Goal: Contribute content: Add original content to the website for others to see

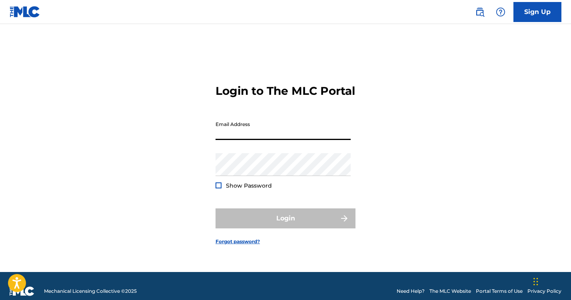
type input "[EMAIL_ADDRESS][DOMAIN_NAME]"
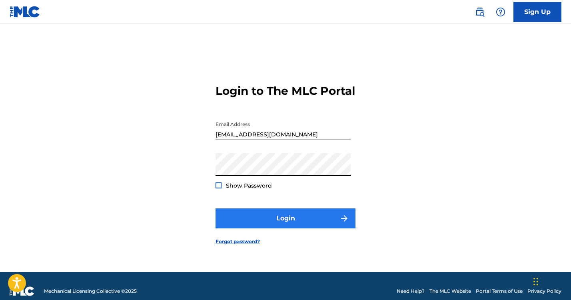
click at [264, 224] on button "Login" at bounding box center [286, 218] width 140 height 20
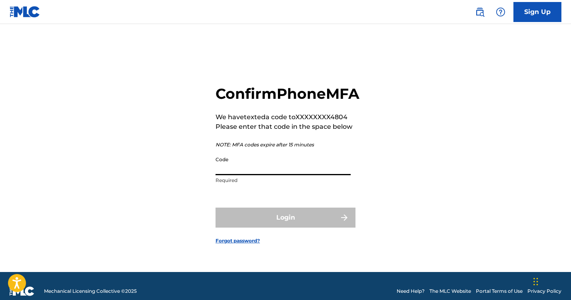
click at [240, 175] on input "Code" at bounding box center [283, 163] width 135 height 23
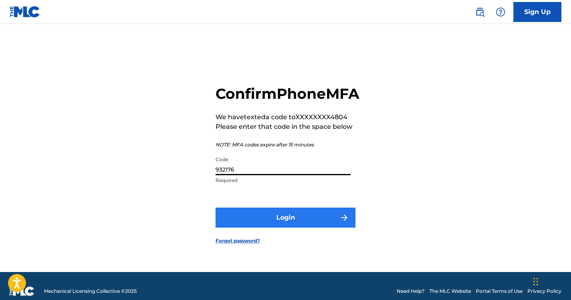
type input "932176"
click at [277, 228] on button "Login" at bounding box center [286, 218] width 140 height 20
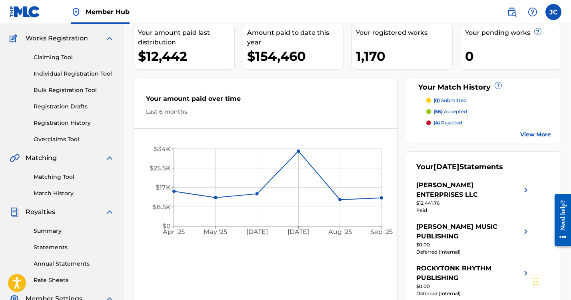
scroll to position [0, 0]
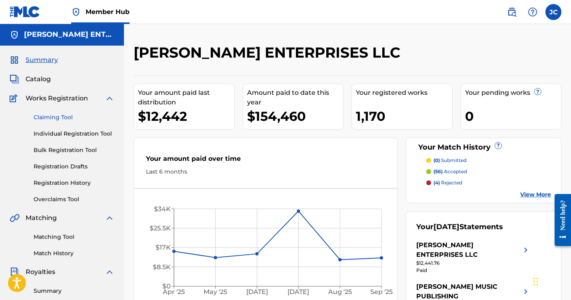
click at [55, 116] on link "Claiming Tool" at bounding box center [74, 117] width 81 height 8
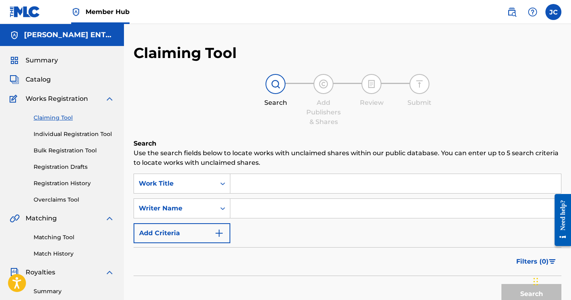
click at [257, 188] on input "Search Form" at bounding box center [395, 183] width 331 height 19
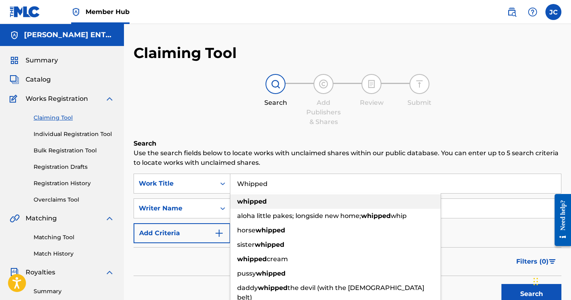
click at [261, 202] on strong "whipped" at bounding box center [252, 202] width 30 height 8
type input "whipped"
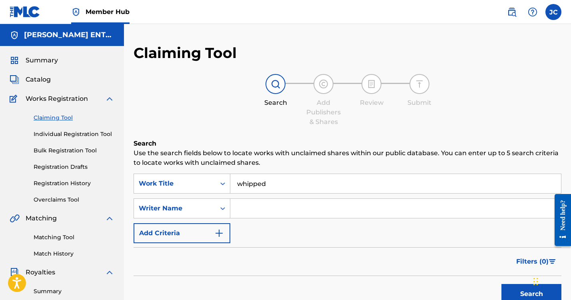
click at [248, 206] on input "Search Form" at bounding box center [395, 208] width 331 height 19
type input "R"
type input "[PERSON_NAME]"
click at [532, 294] on button "Search" at bounding box center [532, 294] width 60 height 20
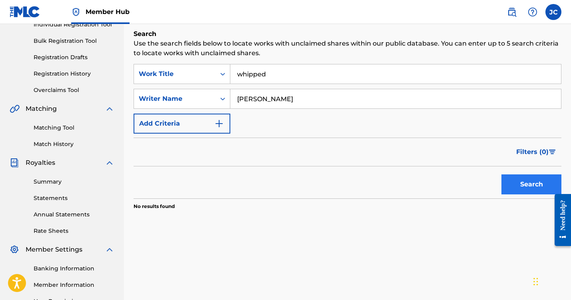
click at [527, 182] on button "Search" at bounding box center [532, 184] width 60 height 20
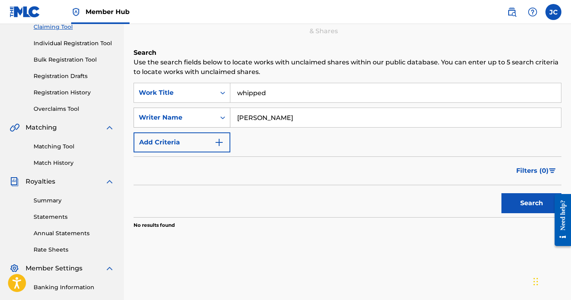
scroll to position [47, 0]
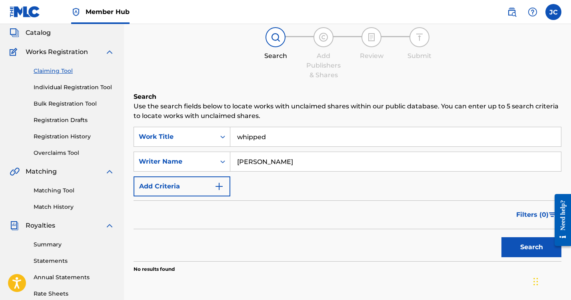
drag, startPoint x: 67, startPoint y: 86, endPoint x: 71, endPoint y: 87, distance: 4.5
click at [67, 86] on link "Individual Registration Tool" at bounding box center [74, 87] width 81 height 8
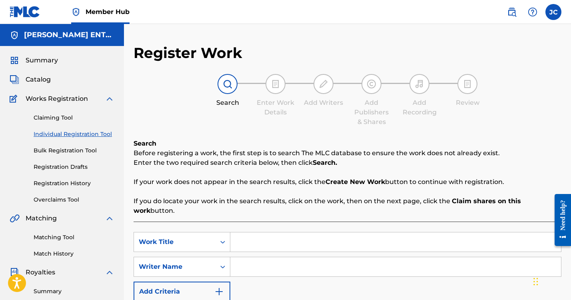
click at [247, 244] on input "Search Form" at bounding box center [395, 241] width 331 height 19
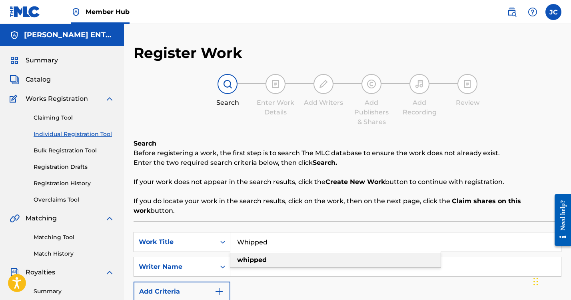
click at [254, 259] on strong "whipped" at bounding box center [252, 260] width 30 height 8
type input "whipped"
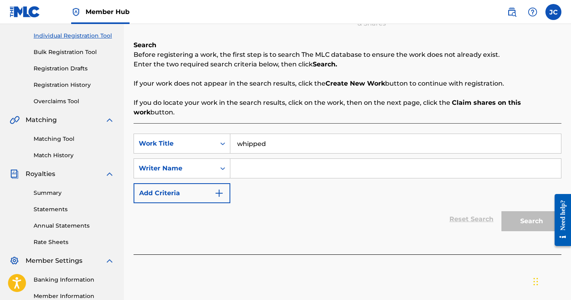
scroll to position [113, 0]
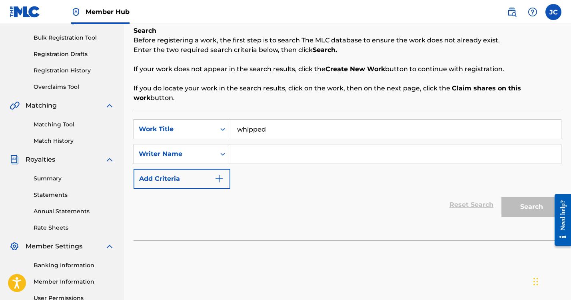
click at [270, 157] on input "Search Form" at bounding box center [395, 153] width 331 height 19
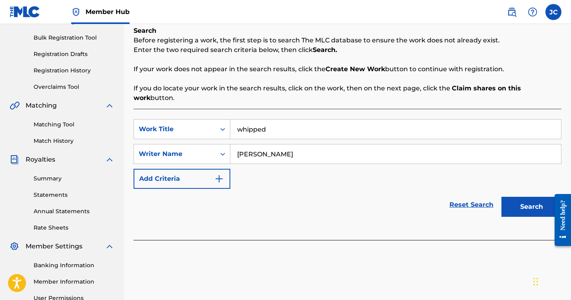
type input "[PERSON_NAME]"
click at [532, 207] on button "Search" at bounding box center [532, 207] width 60 height 20
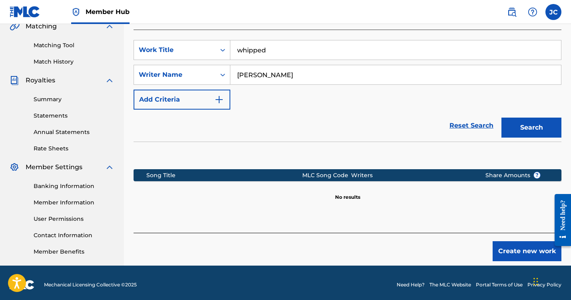
scroll to position [196, 0]
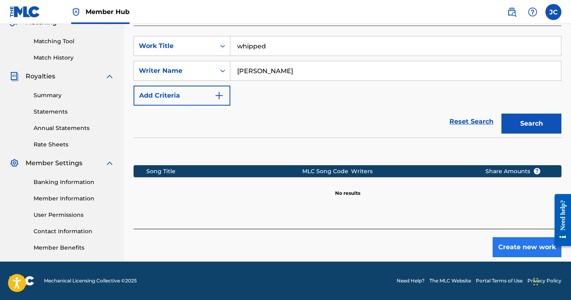
click at [519, 244] on button "Create new work" at bounding box center [527, 247] width 69 height 20
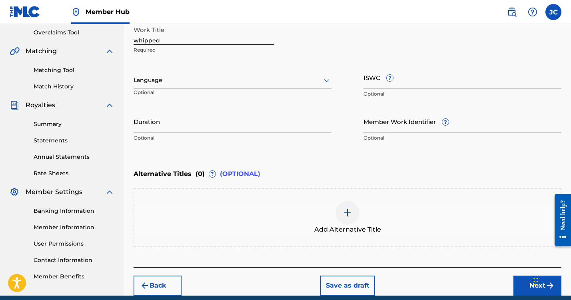
scroll to position [87, 0]
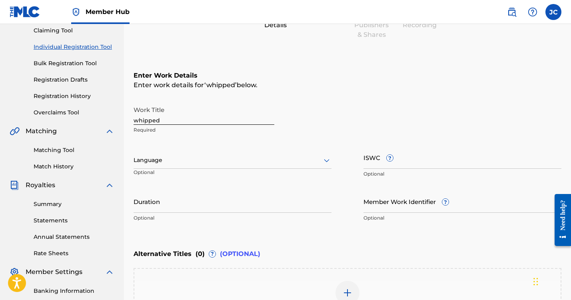
click at [133, 119] on div "Register Work Search Enter Work Details Add Writers Add Publishers & Shares Add…" at bounding box center [347, 166] width 447 height 419
drag, startPoint x: 136, startPoint y: 120, endPoint x: 228, endPoint y: 117, distance: 91.7
click at [136, 120] on input "whipped" at bounding box center [204, 113] width 141 height 23
type input "Whipped"
click at [264, 156] on div at bounding box center [233, 160] width 198 height 10
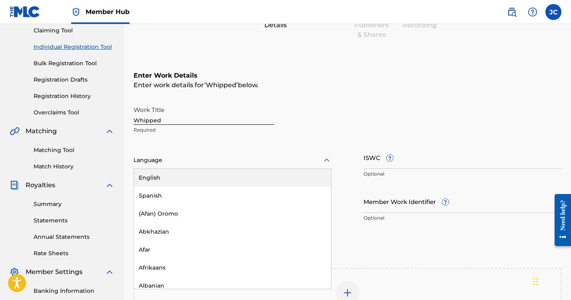
click at [230, 179] on div "English" at bounding box center [232, 178] width 197 height 18
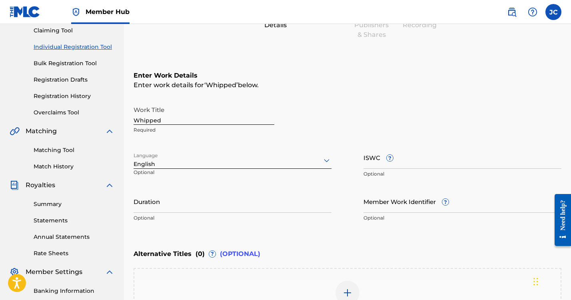
scroll to position [200, 0]
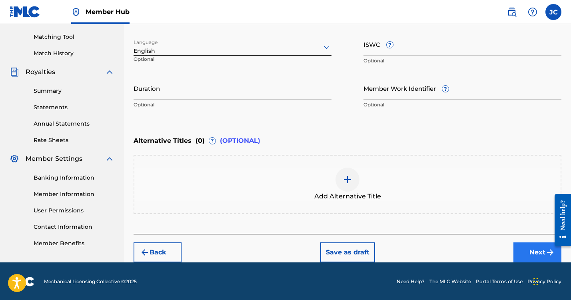
click at [538, 252] on button "Next" at bounding box center [538, 252] width 48 height 20
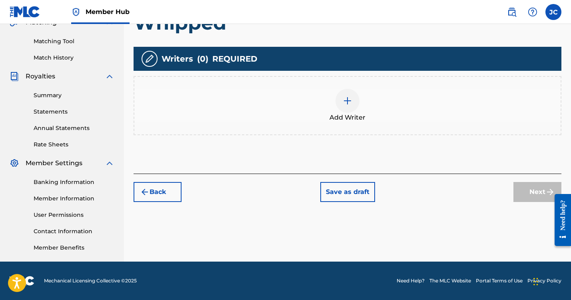
scroll to position [196, 0]
click at [336, 109] on div "Add Writer" at bounding box center [347, 106] width 426 height 34
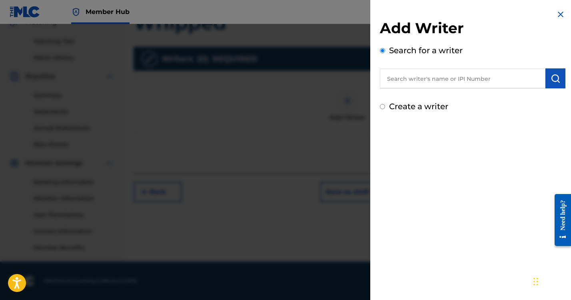
click at [402, 76] on input "text" at bounding box center [463, 78] width 166 height 20
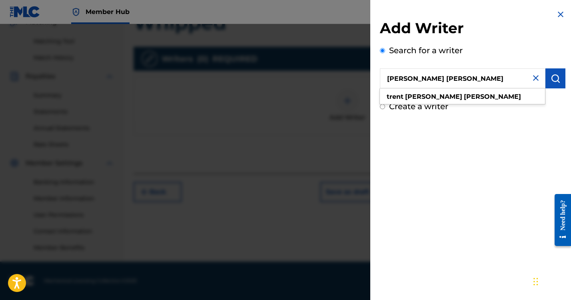
type input "[PERSON_NAME] [PERSON_NAME]"
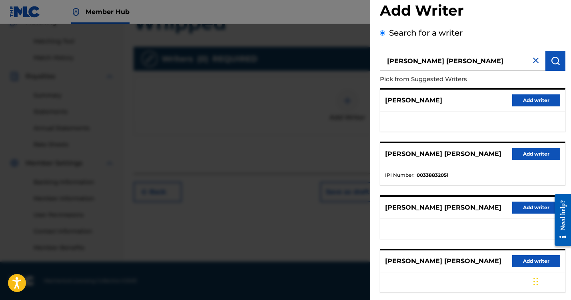
scroll to position [35, 0]
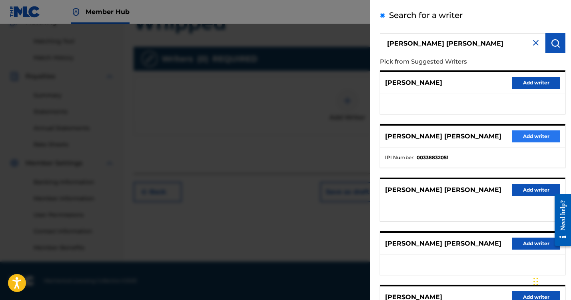
click at [531, 137] on button "Add writer" at bounding box center [537, 136] width 48 height 12
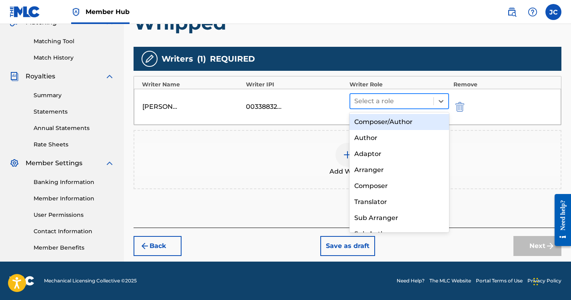
click at [367, 106] on div "Select a role" at bounding box center [391, 101] width 83 height 14
click at [366, 118] on div "Composer/Author" at bounding box center [400, 122] width 100 height 16
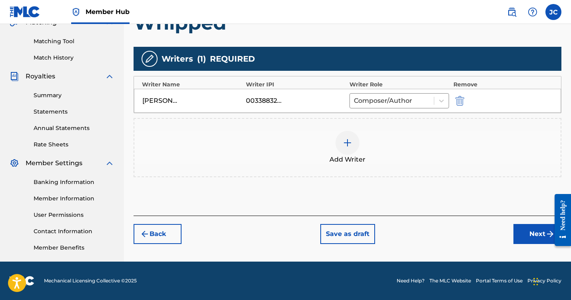
click at [348, 144] on img at bounding box center [348, 143] width 10 height 10
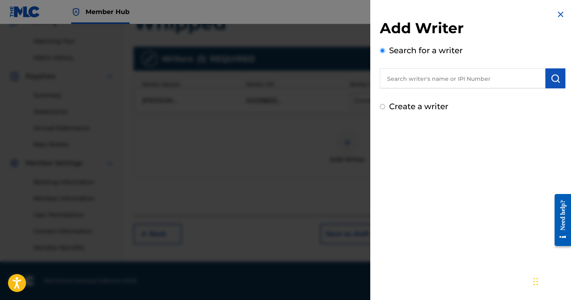
drag, startPoint x: 421, startPoint y: 77, endPoint x: 415, endPoint y: 74, distance: 7.2
click at [422, 79] on input "text" at bounding box center [463, 78] width 166 height 20
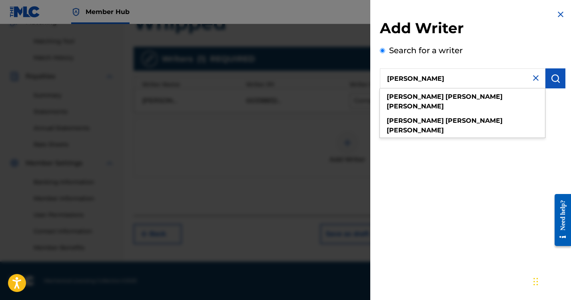
type input "[PERSON_NAME]"
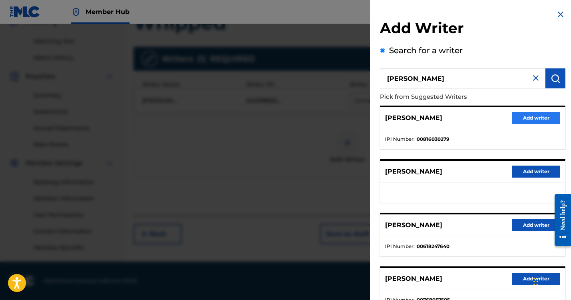
click at [532, 117] on button "Add writer" at bounding box center [537, 118] width 48 height 12
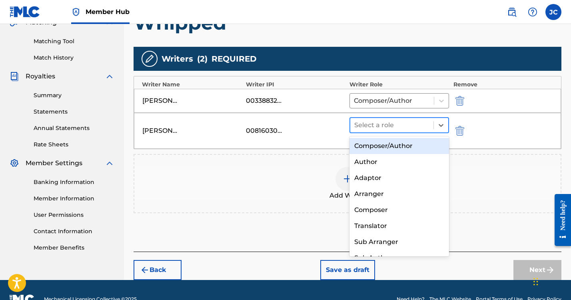
click at [402, 124] on div at bounding box center [391, 125] width 75 height 11
click at [386, 145] on div "Composer/Author" at bounding box center [400, 146] width 100 height 16
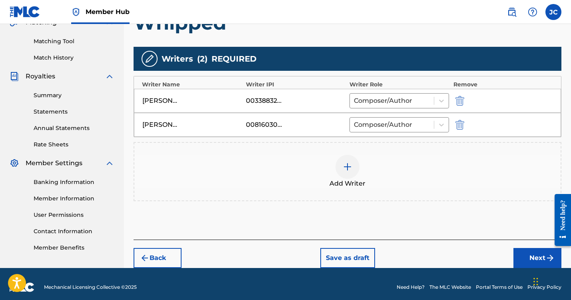
click at [348, 168] on img at bounding box center [348, 167] width 10 height 10
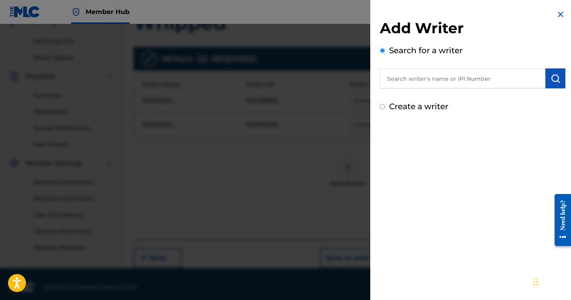
click at [400, 81] on input "text" at bounding box center [463, 78] width 166 height 20
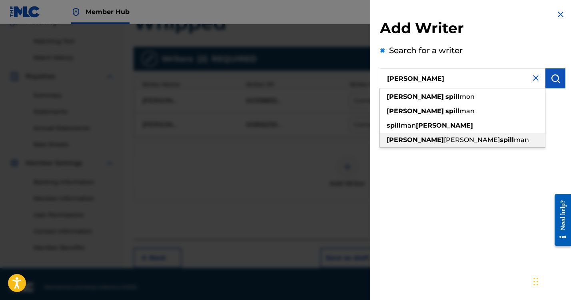
click at [444, 139] on span "[PERSON_NAME]" at bounding box center [472, 140] width 56 height 8
type input "[PERSON_NAME]"
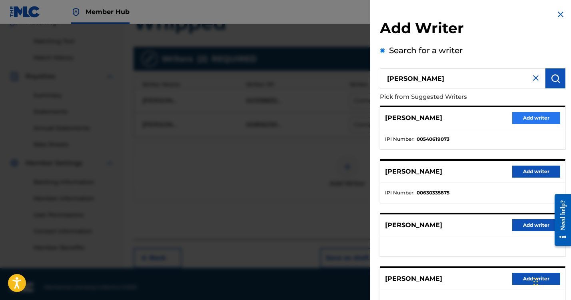
click at [530, 119] on button "Add writer" at bounding box center [537, 118] width 48 height 12
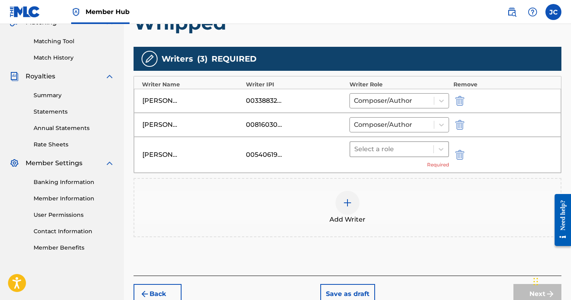
click at [383, 151] on div at bounding box center [391, 149] width 75 height 11
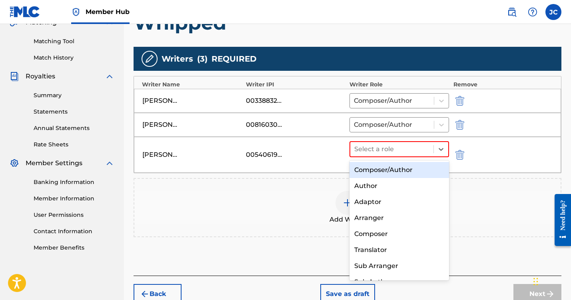
click at [379, 167] on div "Composer/Author" at bounding box center [400, 170] width 100 height 16
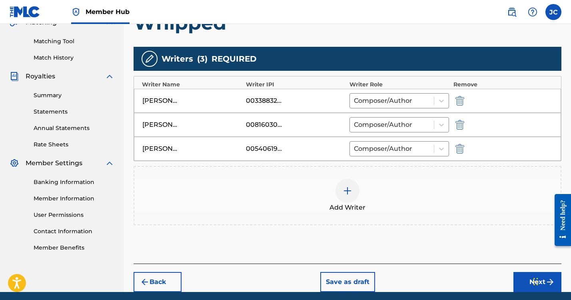
click at [347, 190] on img at bounding box center [348, 191] width 10 height 10
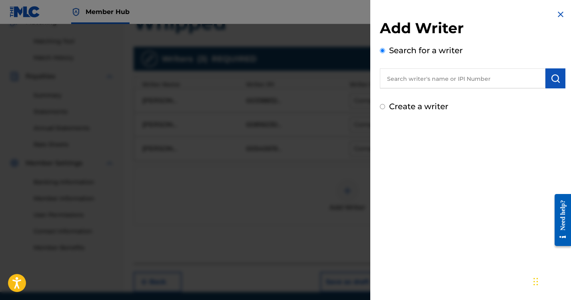
click at [426, 83] on input "text" at bounding box center [463, 78] width 166 height 20
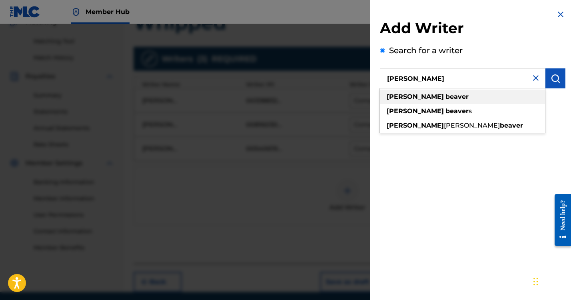
click at [446, 97] on strong "beaver" at bounding box center [457, 97] width 23 height 8
type input "[PERSON_NAME]"
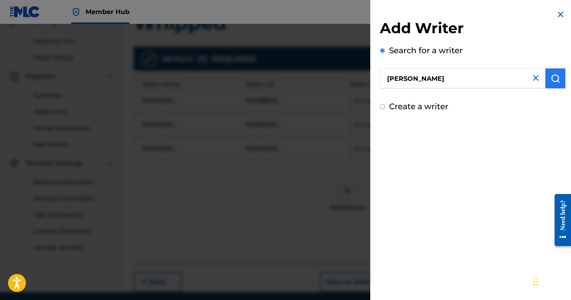
click at [554, 79] on img "submit" at bounding box center [556, 79] width 10 height 10
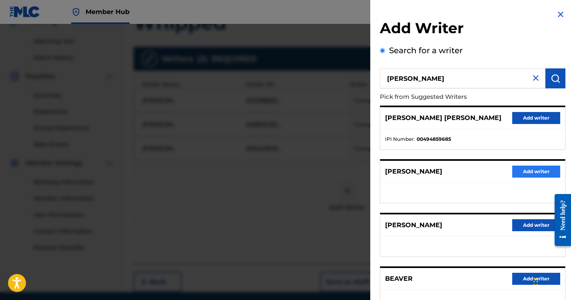
click at [539, 171] on button "Add writer" at bounding box center [537, 172] width 48 height 12
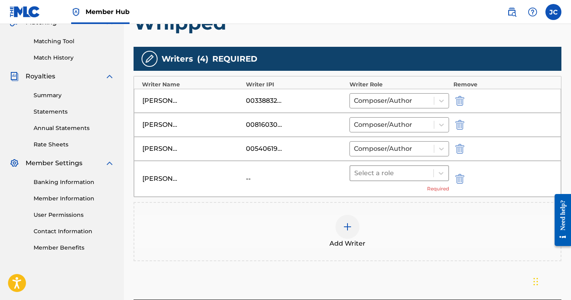
click at [391, 172] on div at bounding box center [391, 173] width 75 height 11
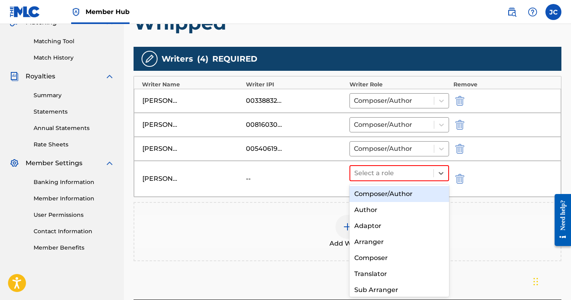
click at [379, 192] on div "Composer/Author" at bounding box center [400, 194] width 100 height 16
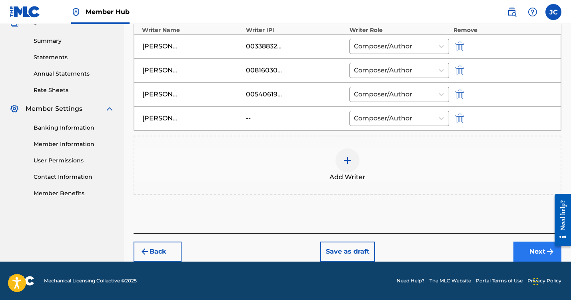
click at [535, 251] on button "Next" at bounding box center [538, 252] width 48 height 20
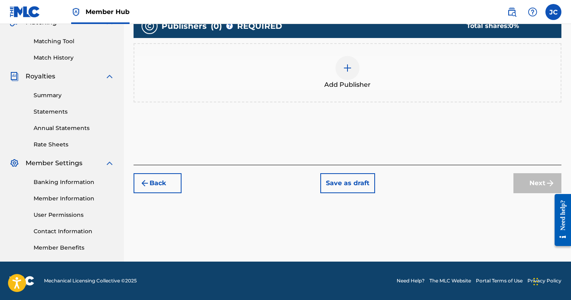
scroll to position [196, 0]
click at [344, 75] on div at bounding box center [348, 68] width 24 height 24
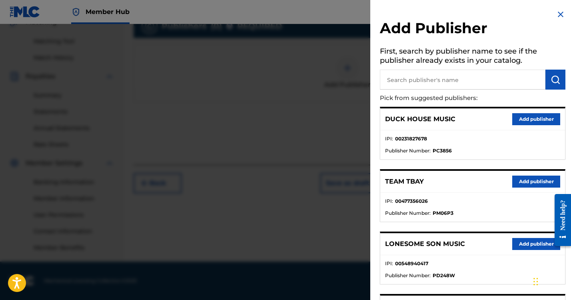
click at [408, 80] on input "text" at bounding box center [463, 80] width 166 height 20
type input "Happy Cattle Music"
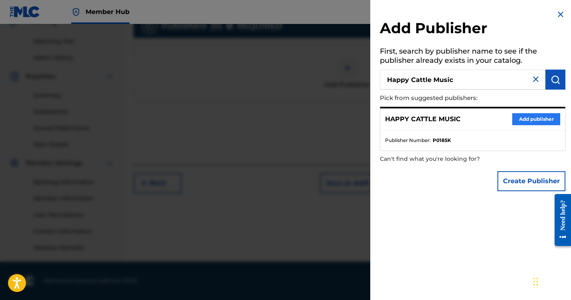
click at [527, 118] on button "Add publisher" at bounding box center [537, 119] width 48 height 12
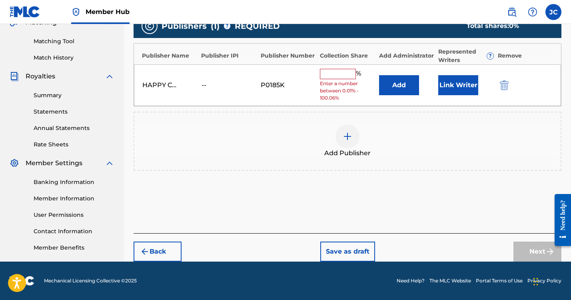
click at [336, 70] on input "text" at bounding box center [338, 74] width 36 height 10
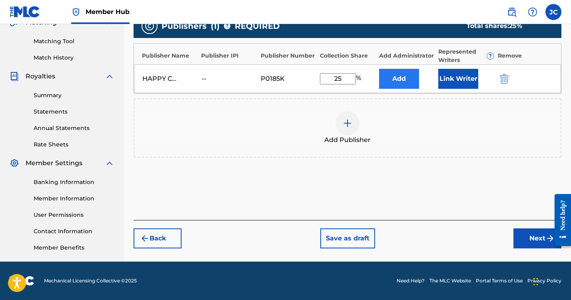
type input "25"
click at [393, 80] on button "Add" at bounding box center [399, 79] width 40 height 20
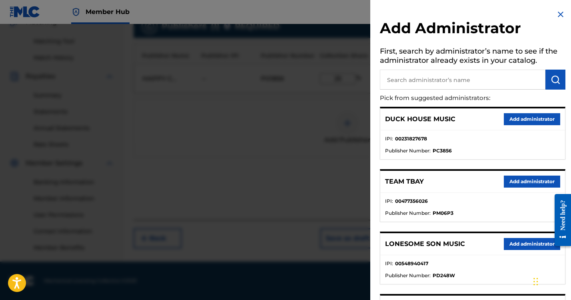
click at [408, 75] on input "text" at bounding box center [463, 80] width 166 height 20
type input "[PERSON_NAME]"
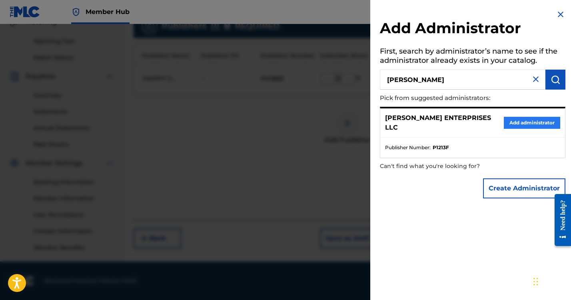
click at [544, 117] on button "Add administrator" at bounding box center [532, 123] width 56 height 12
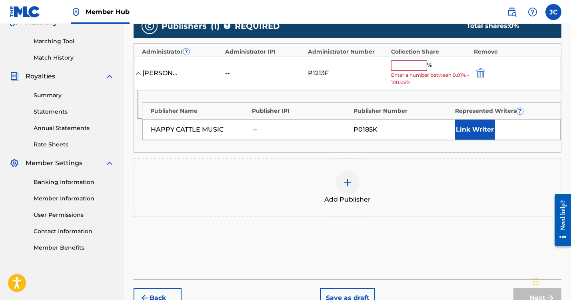
click at [404, 64] on input "text" at bounding box center [409, 65] width 36 height 10
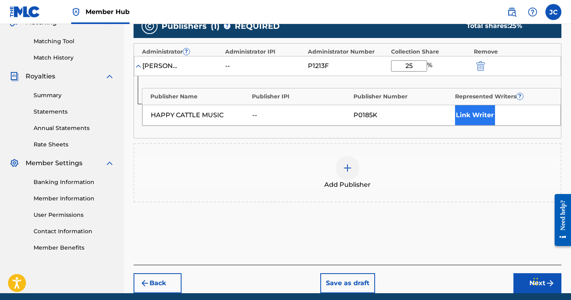
type input "25"
click at [476, 116] on button "Link Writer" at bounding box center [475, 115] width 40 height 20
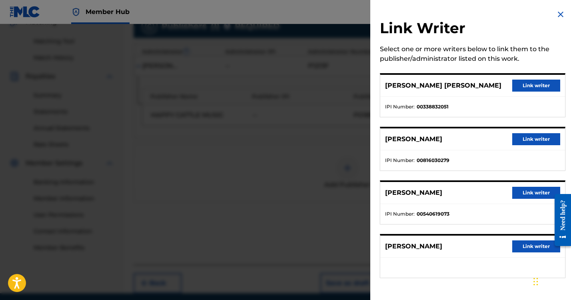
click at [531, 89] on button "Link writer" at bounding box center [537, 86] width 48 height 12
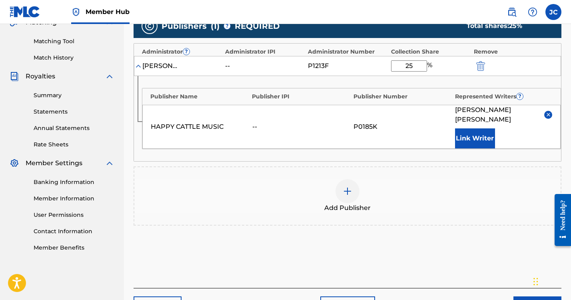
drag, startPoint x: 534, startPoint y: 292, endPoint x: 510, endPoint y: 288, distance: 24.5
click at [534, 293] on div "Chat Widget" at bounding box center [551, 281] width 40 height 38
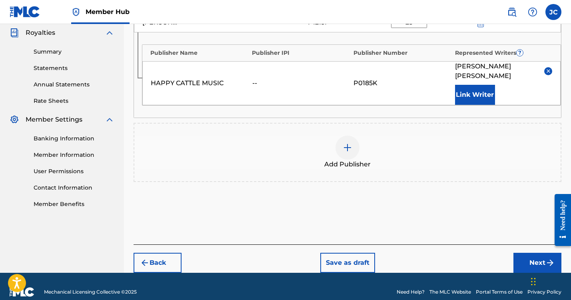
drag, startPoint x: 527, startPoint y: 248, endPoint x: 522, endPoint y: 248, distance: 4.8
click at [527, 253] on button "Next" at bounding box center [538, 263] width 48 height 20
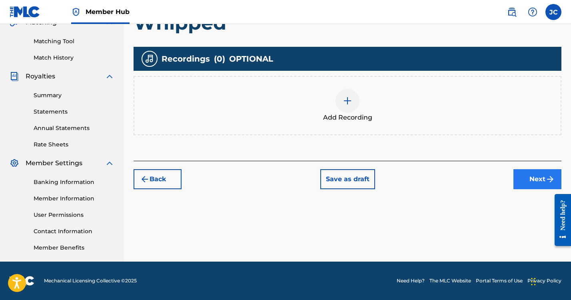
click at [529, 180] on button "Next" at bounding box center [538, 179] width 48 height 20
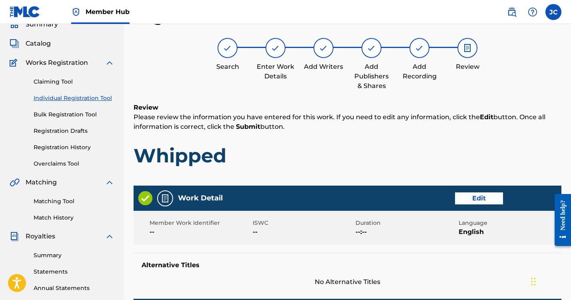
scroll to position [450, 0]
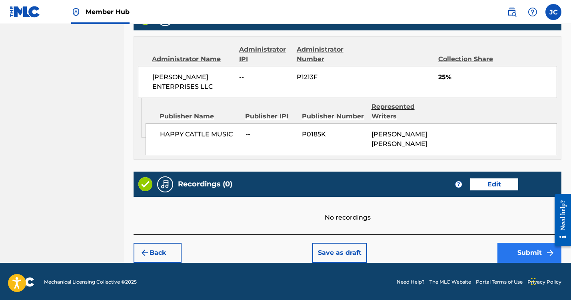
click at [519, 250] on button "Submit" at bounding box center [530, 253] width 64 height 20
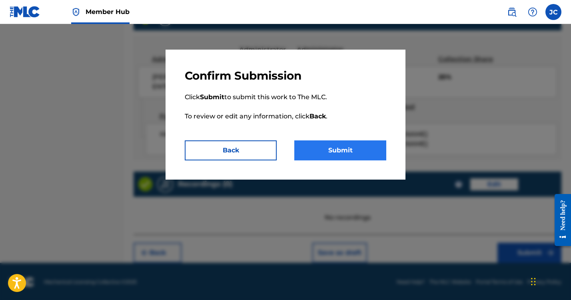
click at [341, 152] on button "Submit" at bounding box center [340, 150] width 92 height 20
